Goal: Find contact information: Find contact information

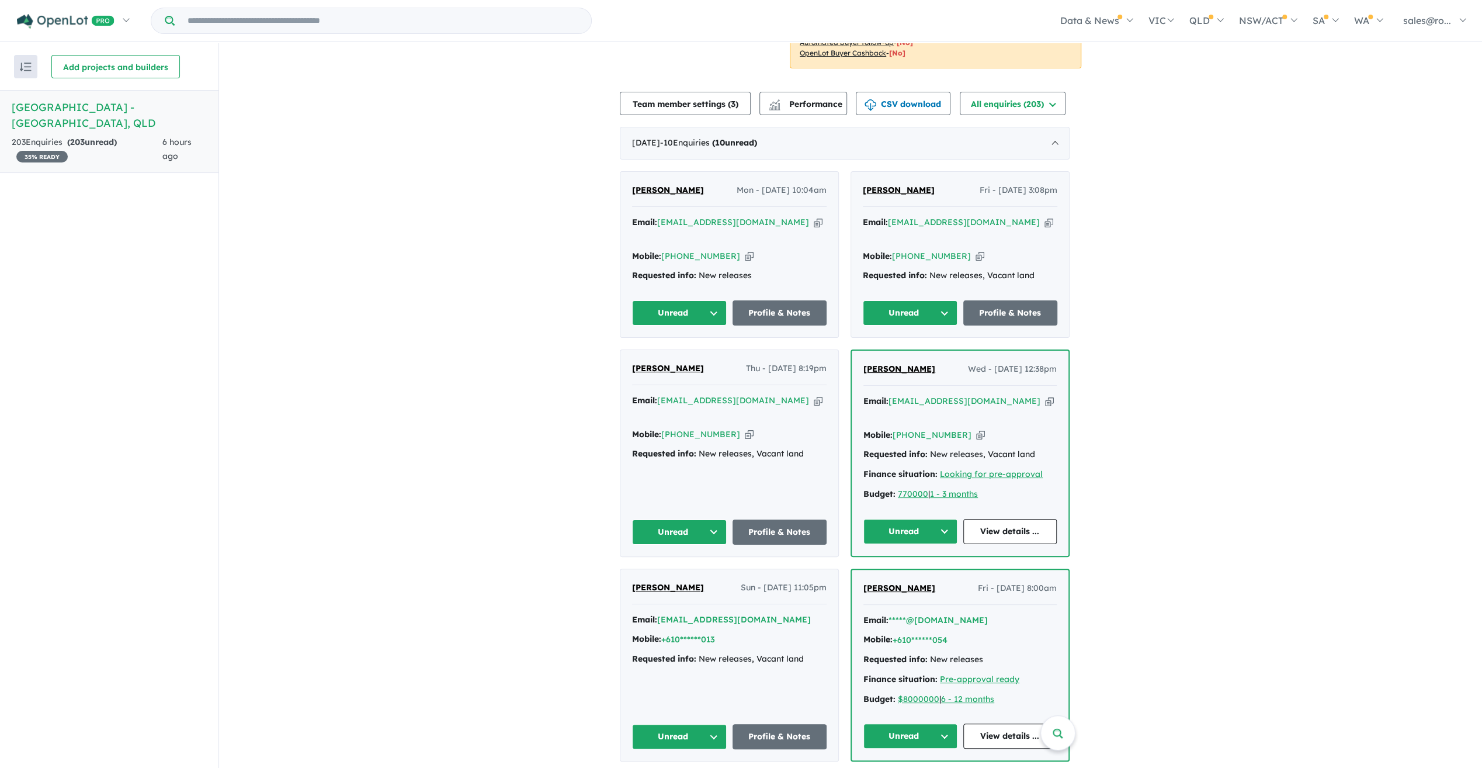
scroll to position [300, 0]
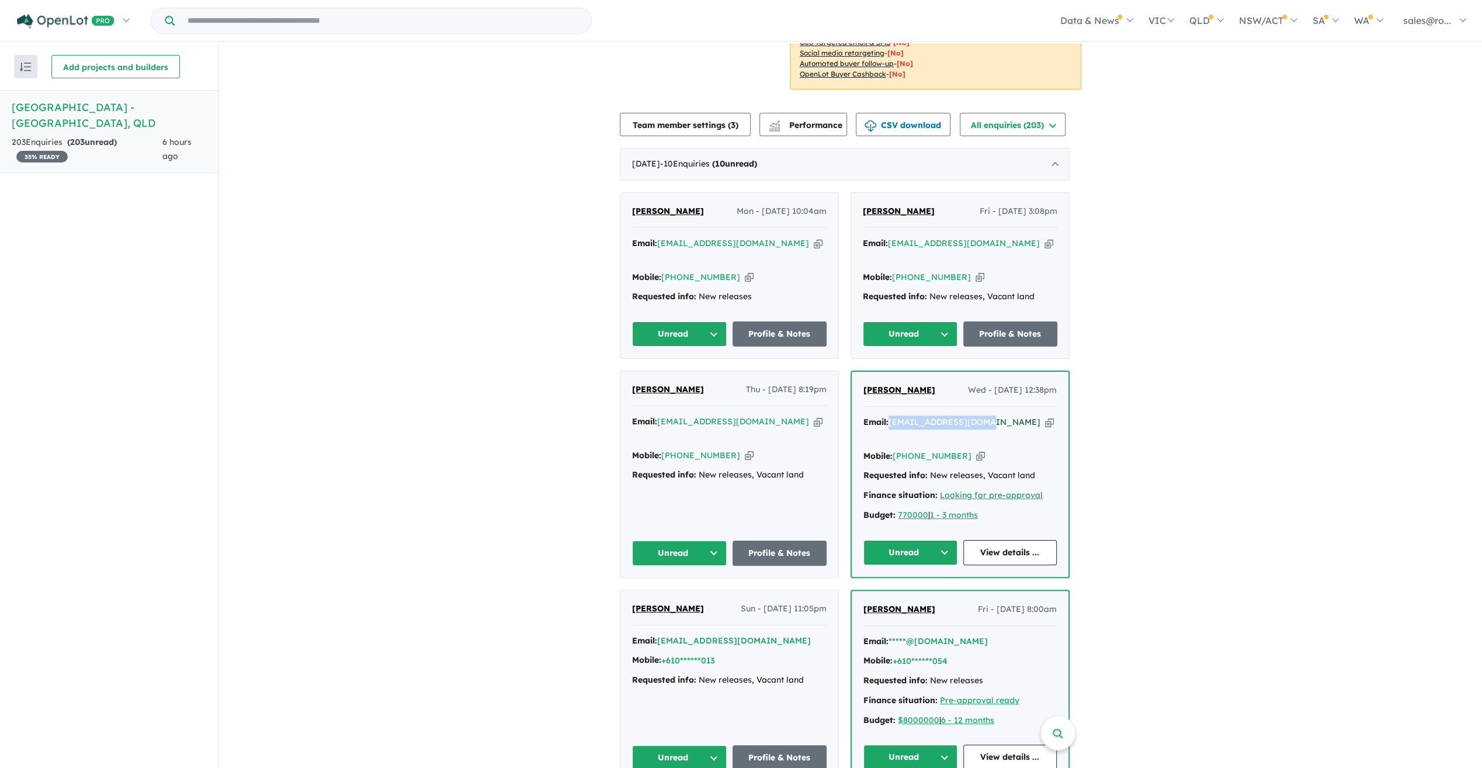
drag, startPoint x: 992, startPoint y: 404, endPoint x: 897, endPoint y: 403, distance: 94.7
click at [897, 415] on div "Email: [EMAIL_ADDRESS][DOMAIN_NAME] Copied!" at bounding box center [960, 429] width 193 height 28
drag, startPoint x: 938, startPoint y: 374, endPoint x: 868, endPoint y: 373, distance: 70.7
click at [868, 383] on div "[PERSON_NAME] Wed - [DATE] 12:38pm" at bounding box center [960, 394] width 193 height 23
copy span "[PERSON_NAME]"
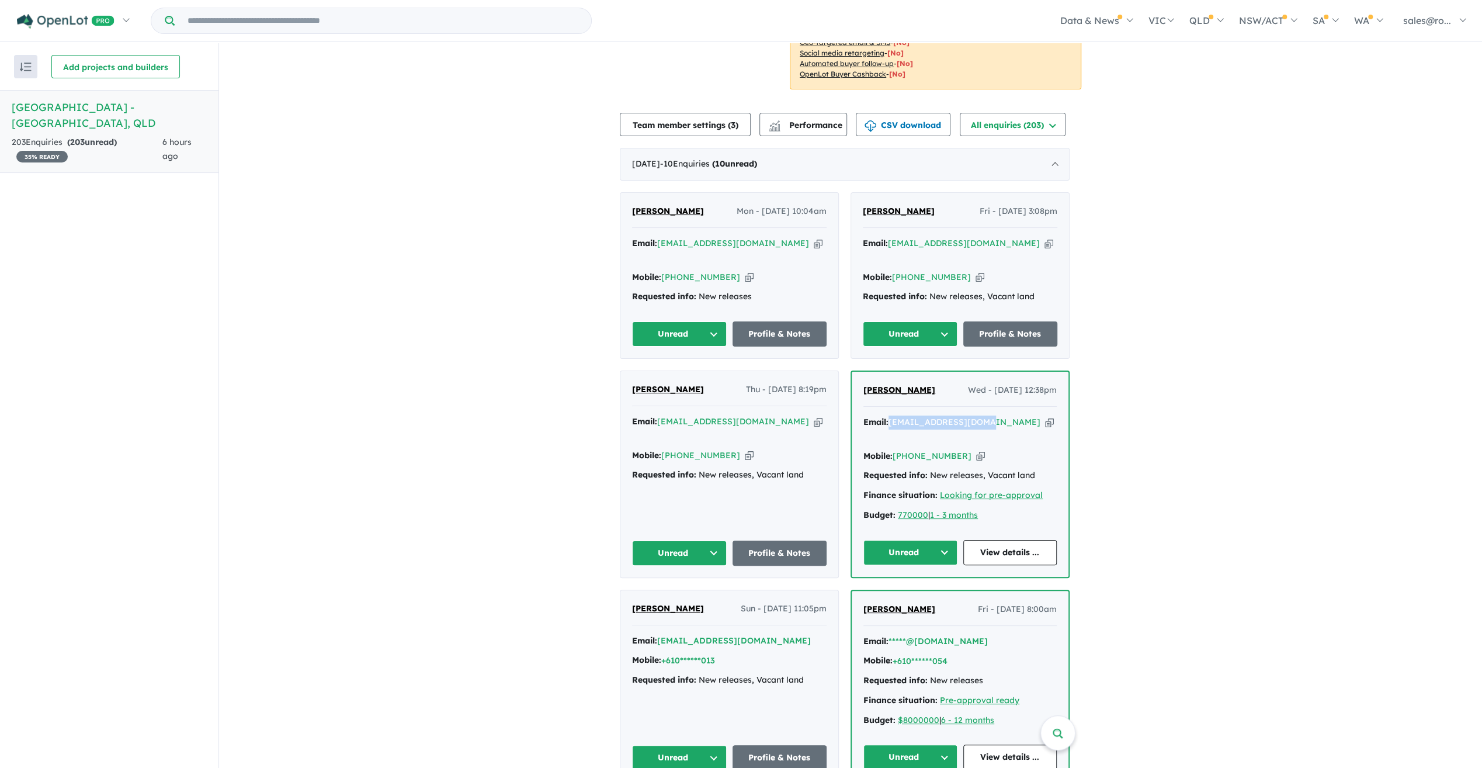
click at [941, 383] on div "[PERSON_NAME] Wed - [DATE] 12:38pm" at bounding box center [960, 394] width 193 height 23
click at [938, 383] on div "[PERSON_NAME] Wed - [DATE] 12:38pm" at bounding box center [960, 394] width 193 height 23
drag, startPoint x: 944, startPoint y: 376, endPoint x: 900, endPoint y: 375, distance: 44.4
click at [900, 383] on div "[PERSON_NAME] Wed - [DATE] 12:38pm" at bounding box center [960, 394] width 193 height 23
drag, startPoint x: 894, startPoint y: 406, endPoint x: 986, endPoint y: 407, distance: 91.7
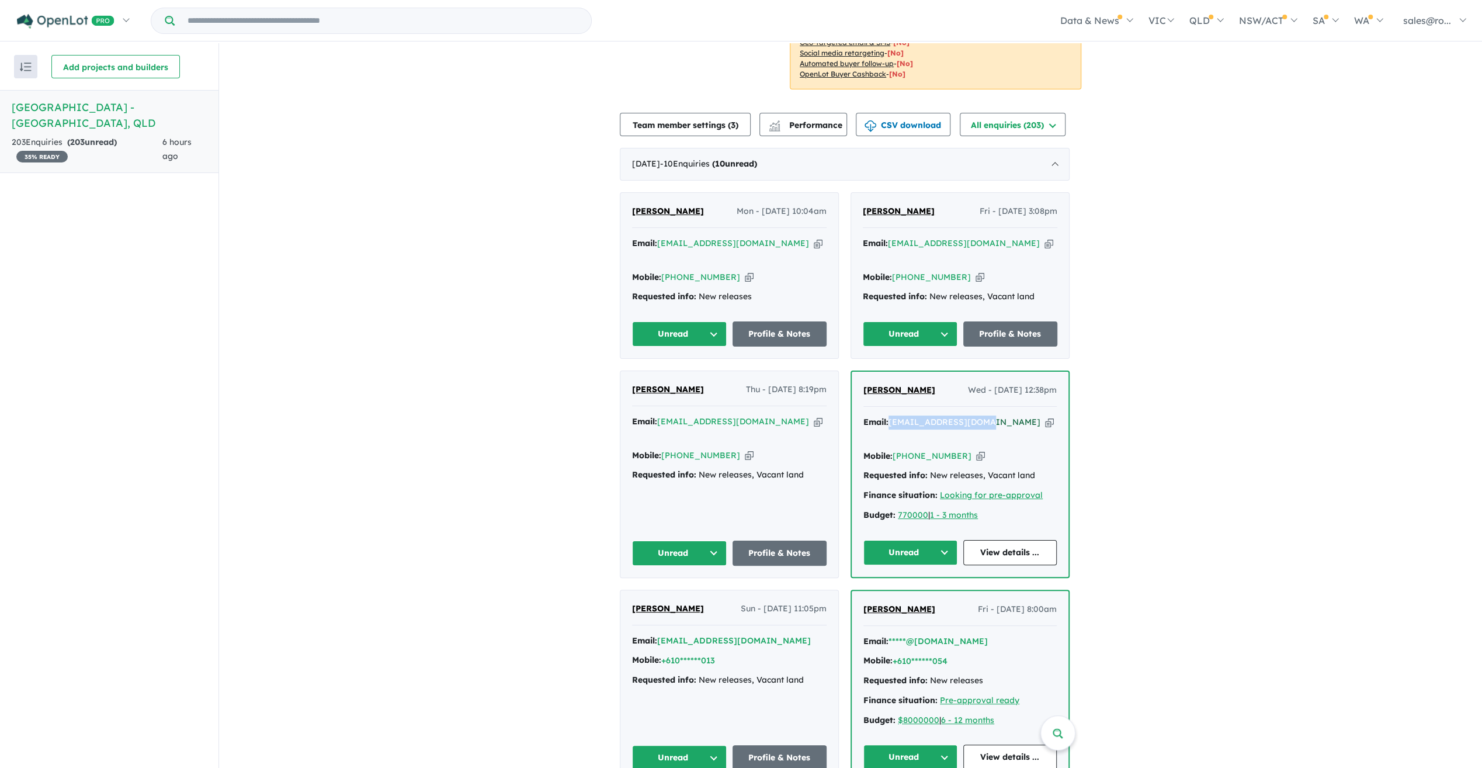
click at [986, 415] on div "Email: [EMAIL_ADDRESS][DOMAIN_NAME] Copied!" at bounding box center [960, 429] width 193 height 28
copy a%20Rosewood%20Green%20Estate%20-%20Rosewood"] "[EMAIL_ADDRESS][DOMAIN_NAME]"
click at [1028, 449] on div "Mobile: [PHONE_NUMBER] Copied!" at bounding box center [960, 456] width 193 height 14
drag, startPoint x: 961, startPoint y: 427, endPoint x: 901, endPoint y: 429, distance: 60.3
click at [901, 449] on div "Mobile: [PHONE_NUMBER] Copied!" at bounding box center [960, 456] width 193 height 14
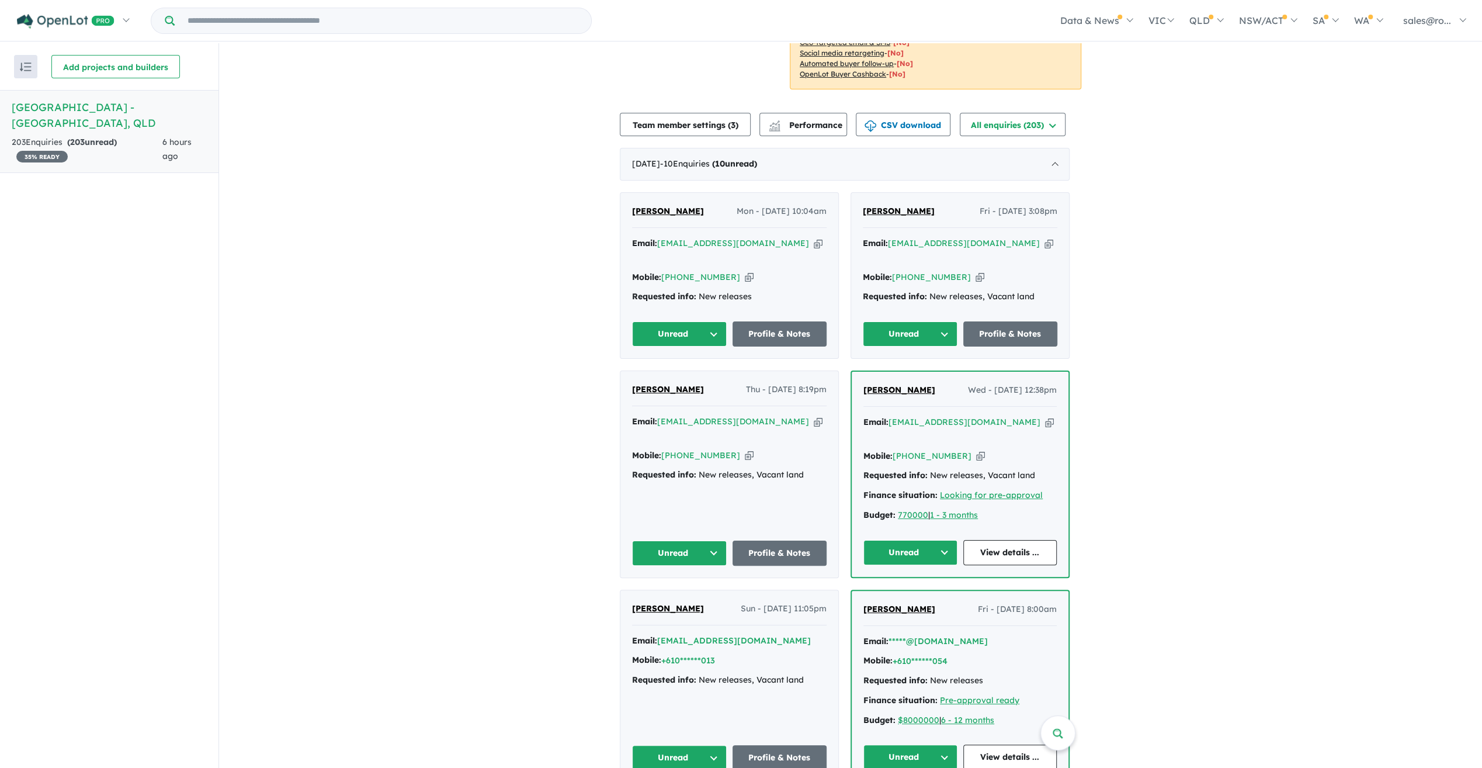
copy link "[PHONE_NUMBER]"
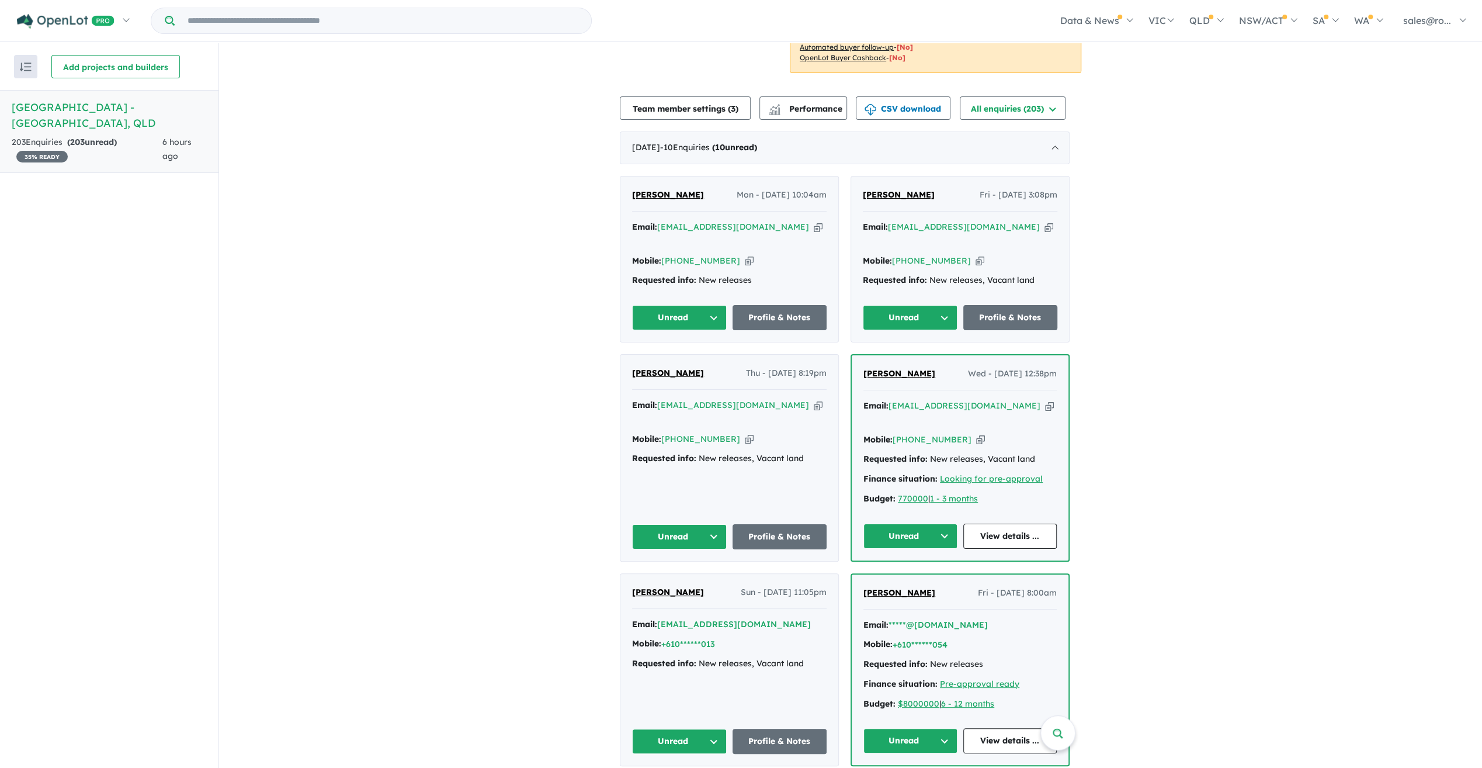
scroll to position [285, 0]
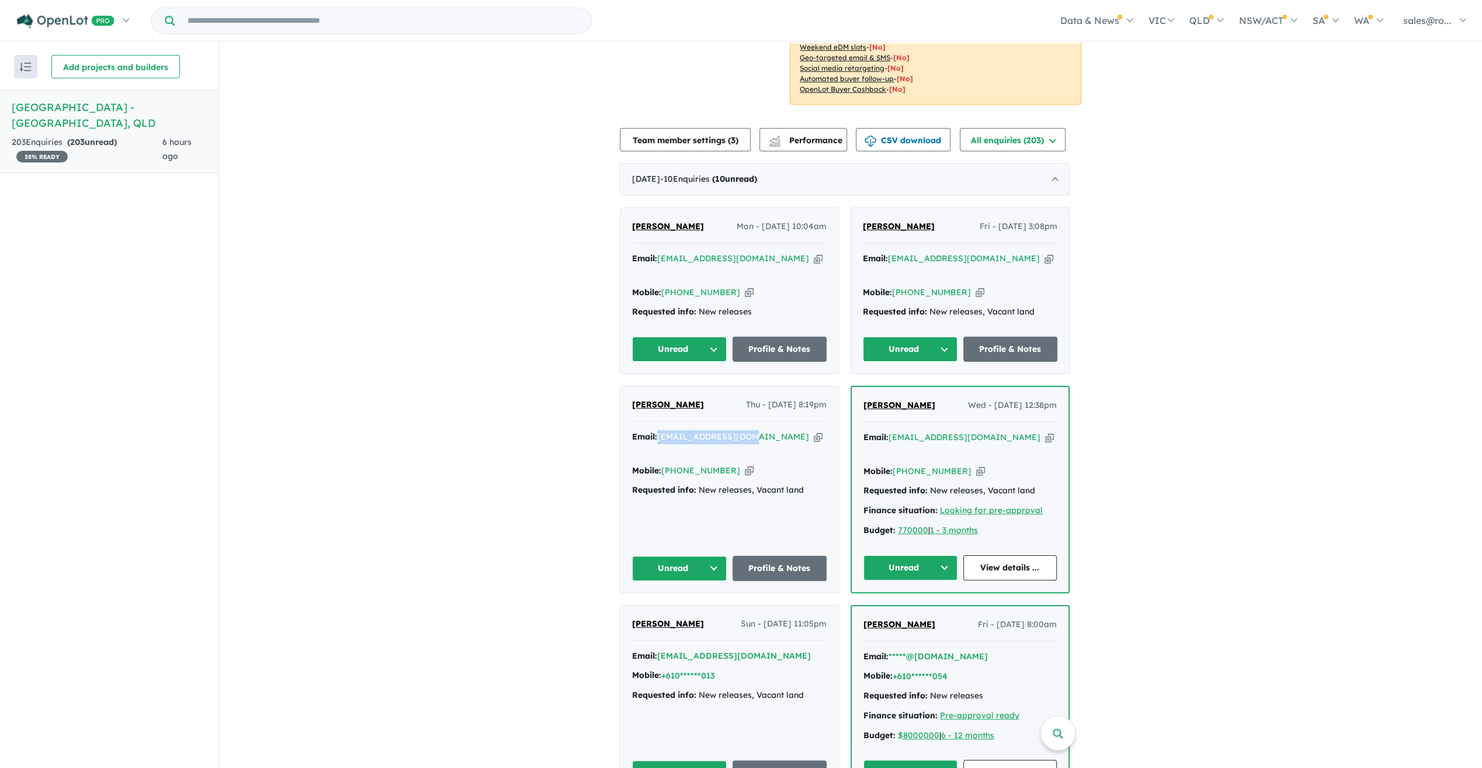
drag, startPoint x: 744, startPoint y: 417, endPoint x: 663, endPoint y: 416, distance: 81.8
click at [663, 430] on div "Email: [EMAIL_ADDRESS][DOMAIN_NAME] Copied!" at bounding box center [729, 444] width 195 height 28
copy a%20Rosewood%20Green%20Estate%20-%20Rosewood"] "[EMAIL_ADDRESS][DOMAIN_NAME]"
drag, startPoint x: 731, startPoint y: 435, endPoint x: 668, endPoint y: 438, distance: 62.6
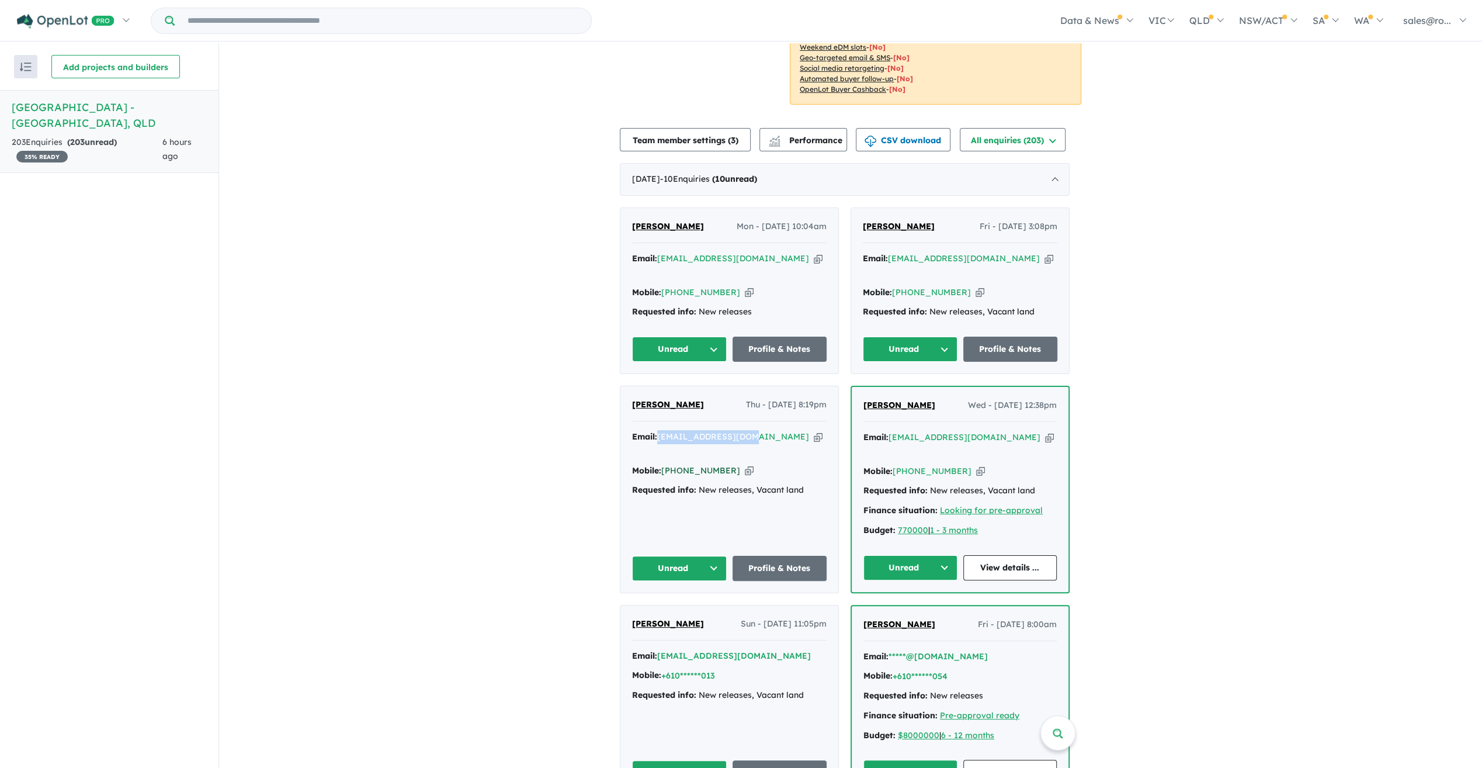
click at [668, 464] on div "Mobile: [PHONE_NUMBER] Copied!" at bounding box center [729, 471] width 195 height 14
copy link "[PHONE_NUMBER]"
drag, startPoint x: 1010, startPoint y: 240, endPoint x: 895, endPoint y: 238, distance: 115.1
click at [895, 252] on div "Email: [EMAIL_ADDRESS][DOMAIN_NAME] Copied!" at bounding box center [960, 266] width 195 height 28
drag, startPoint x: 895, startPoint y: 238, endPoint x: 1143, endPoint y: 201, distance: 250.5
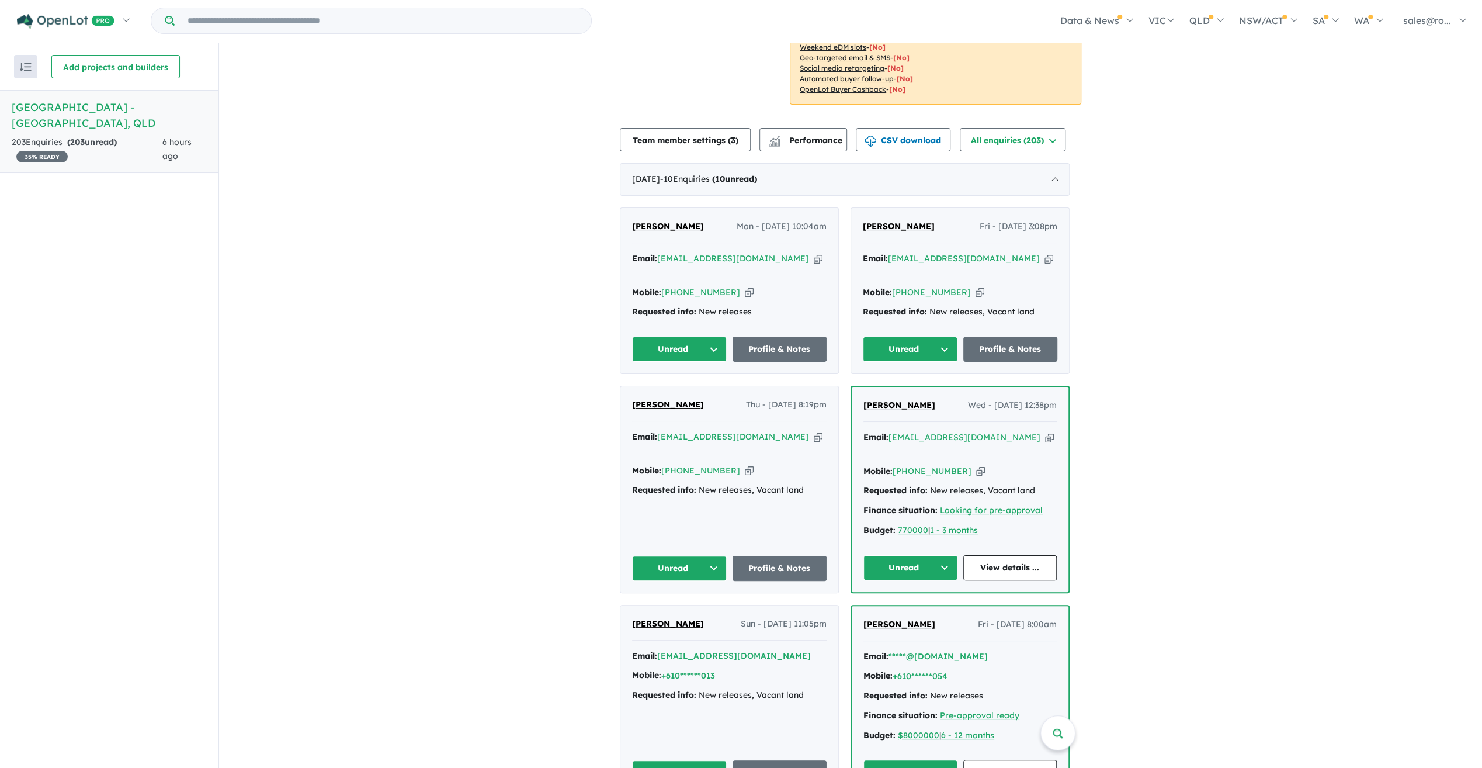
drag, startPoint x: 930, startPoint y: 210, endPoint x: 888, endPoint y: 211, distance: 42.7
click at [888, 220] on div "[PERSON_NAME] Fri - [DATE] 3:08pm" at bounding box center [960, 231] width 195 height 23
copy span "Agrawal"
drag, startPoint x: 1066, startPoint y: 248, endPoint x: 1005, endPoint y: 251, distance: 60.9
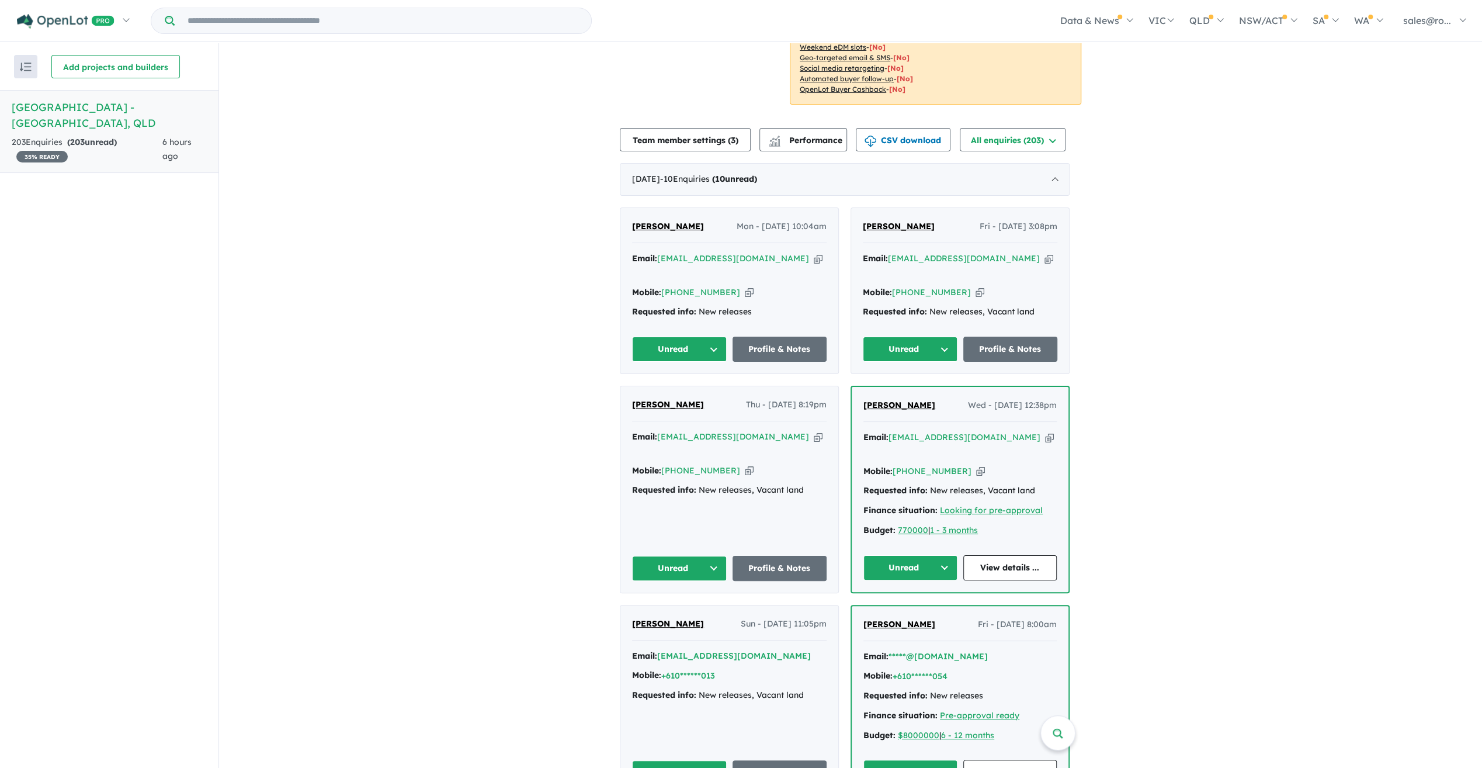
click at [1066, 248] on div "[PERSON_NAME] Fri - [DATE] 3:08pm Email: [EMAIL_ADDRESS][DOMAIN_NAME] Copied! M…" at bounding box center [960, 290] width 218 height 165
drag, startPoint x: 1013, startPoint y: 240, endPoint x: 896, endPoint y: 242, distance: 116.9
click at [896, 252] on div "Email: [EMAIL_ADDRESS][DOMAIN_NAME] Copied!" at bounding box center [960, 266] width 195 height 28
copy a%20Rosewood%20Green%20Estate%20-%20Rosewood"] "[EMAIL_ADDRESS][DOMAIN_NAME]"
drag, startPoint x: 961, startPoint y: 259, endPoint x: 898, endPoint y: 260, distance: 62.5
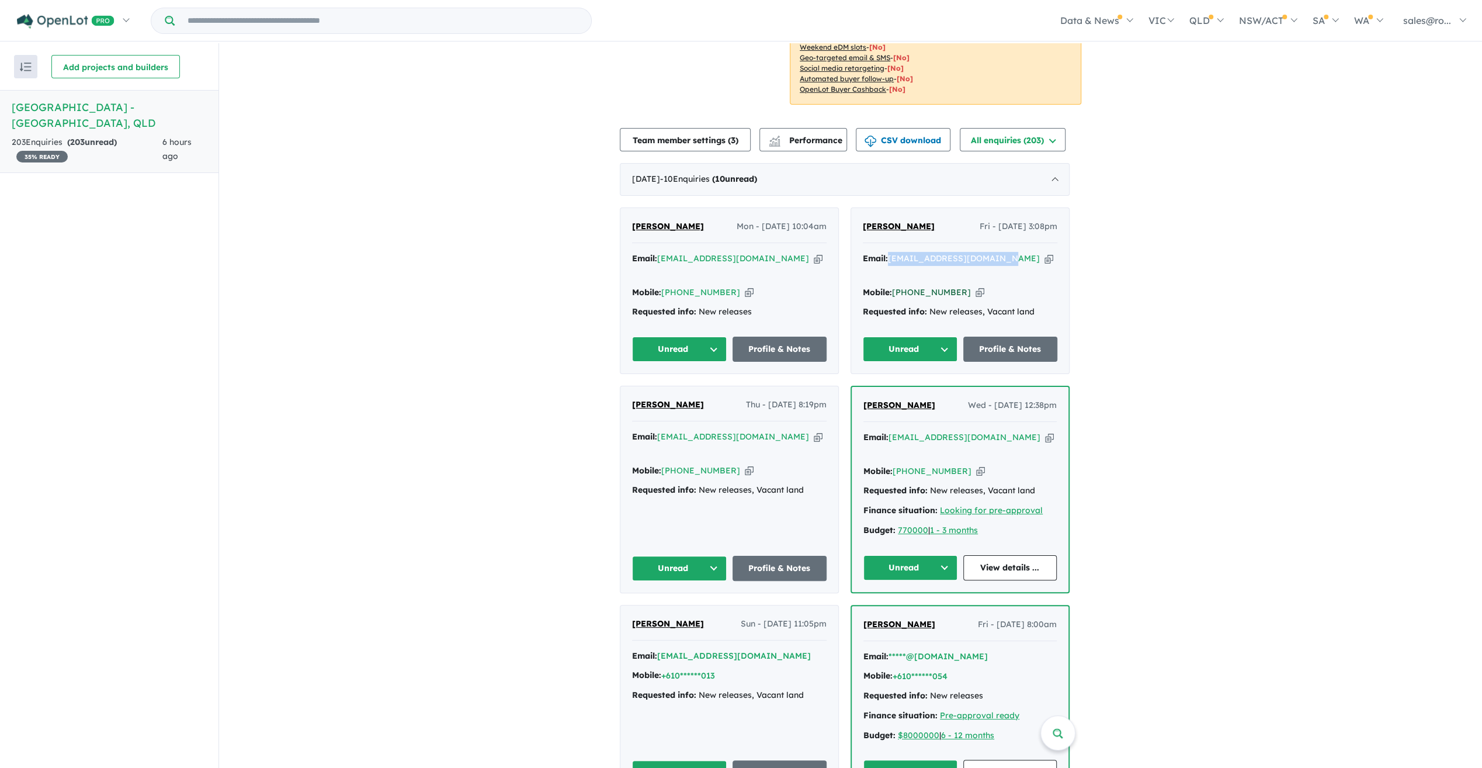
click at [898, 286] on div "Mobile: [PHONE_NUMBER] Copied!" at bounding box center [960, 293] width 195 height 14
copy link "[PHONE_NUMBER]"
drag, startPoint x: 768, startPoint y: 254, endPoint x: 665, endPoint y: 255, distance: 102.8
click at [665, 255] on div "Email: [EMAIL_ADDRESS][DOMAIN_NAME] Copied!" at bounding box center [729, 266] width 195 height 28
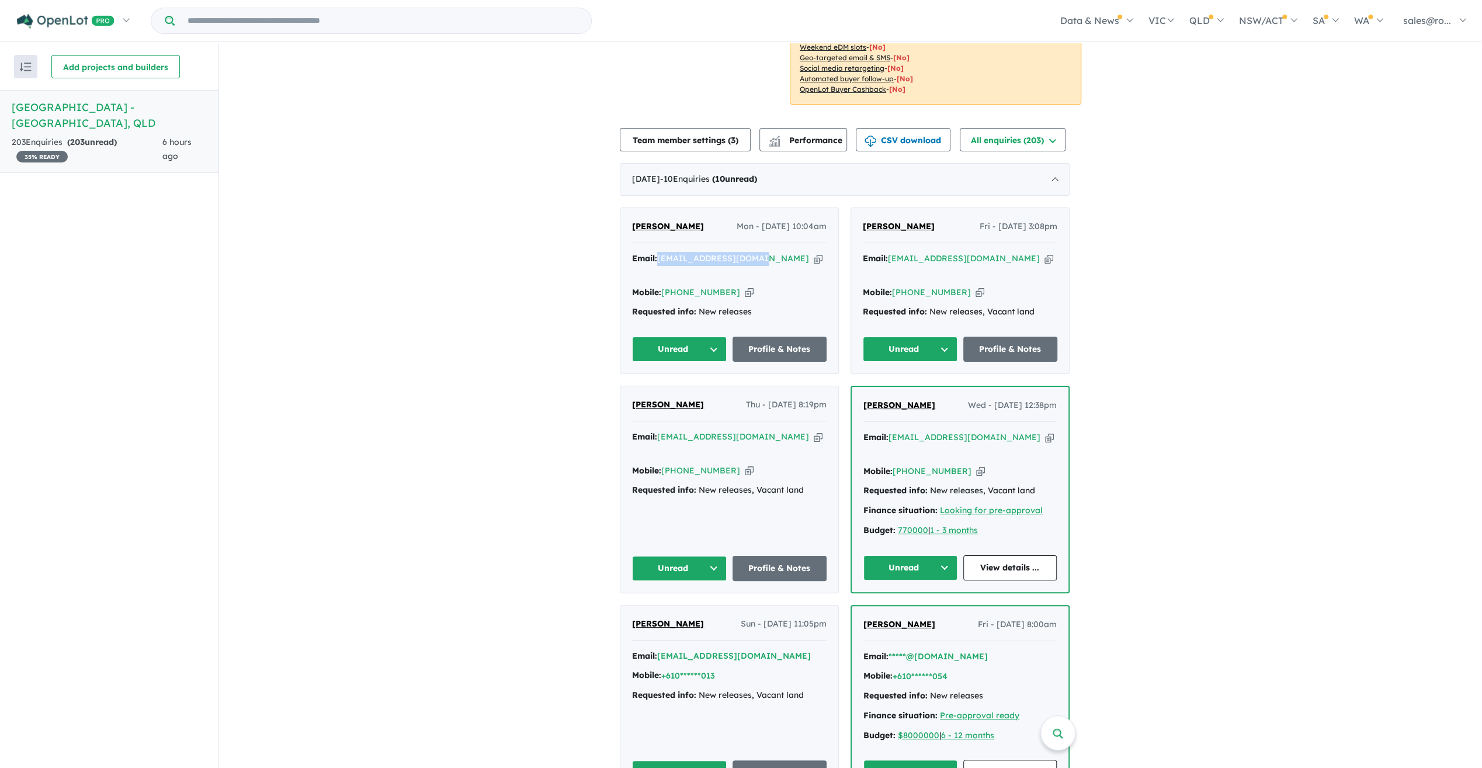
copy a%20Rosewood%20Green%20Estate%20-%20Rosewood"] "[EMAIL_ADDRESS][DOMAIN_NAME]"
drag, startPoint x: 735, startPoint y: 273, endPoint x: 653, endPoint y: 273, distance: 81.8
click at [653, 286] on div "Mobile: [PHONE_NUMBER] Copied!" at bounding box center [729, 293] width 195 height 14
drag, startPoint x: 490, startPoint y: 269, endPoint x: 546, endPoint y: 266, distance: 56.2
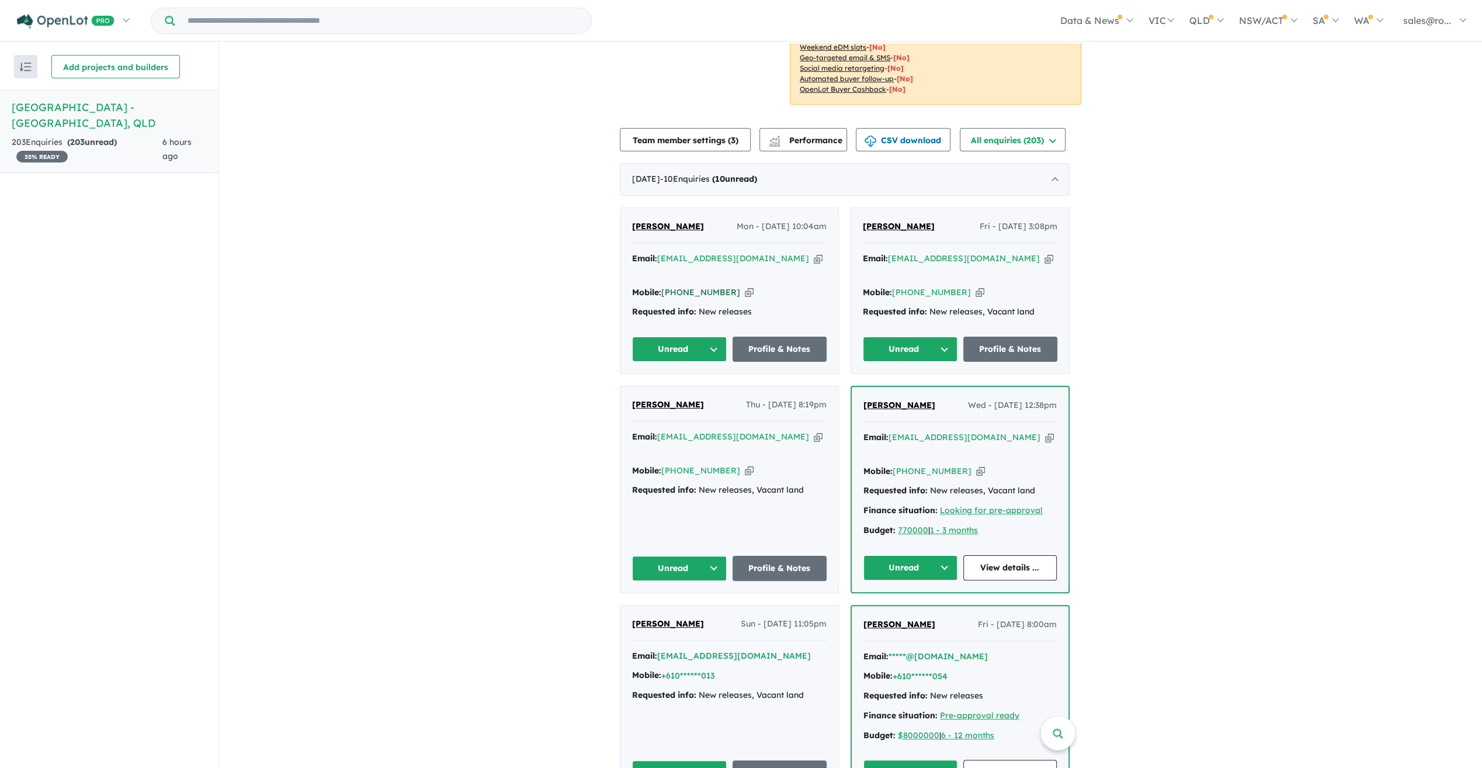
drag, startPoint x: 730, startPoint y: 273, endPoint x: 667, endPoint y: 273, distance: 63.1
click at [667, 286] on div "Mobile: [PHONE_NUMBER] Copied!" at bounding box center [729, 293] width 195 height 14
drag, startPoint x: 768, startPoint y: 256, endPoint x: 665, endPoint y: 254, distance: 102.8
click at [665, 254] on div "Email: [EMAIL_ADDRESS][DOMAIN_NAME] Copied!" at bounding box center [729, 266] width 195 height 28
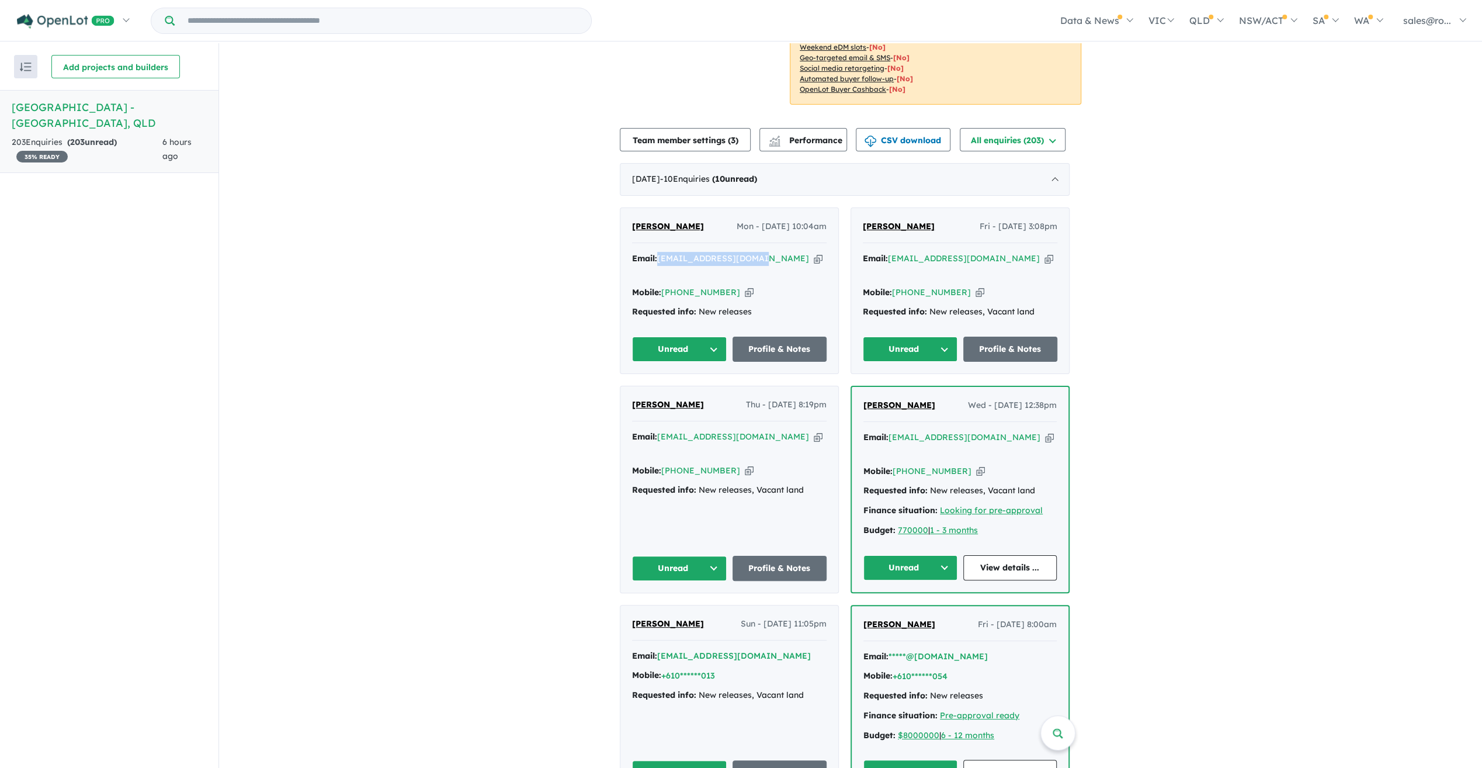
drag, startPoint x: 459, startPoint y: 340, endPoint x: 342, endPoint y: 22, distance: 338.6
